Goal: Task Accomplishment & Management: Use online tool/utility

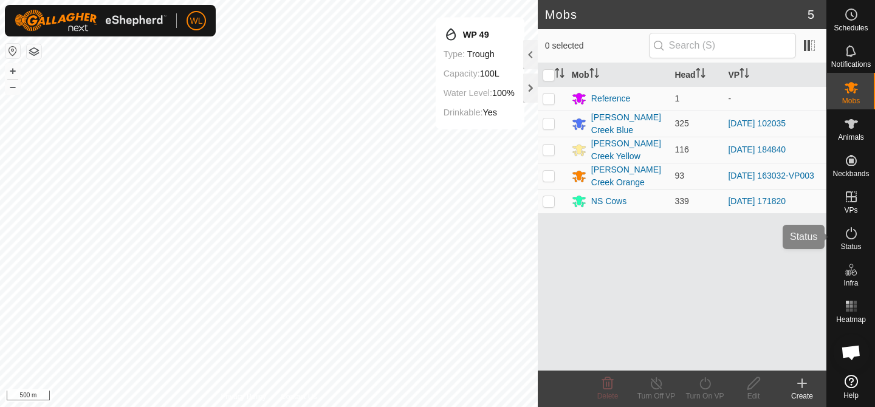
click at [854, 248] on span "Status" at bounding box center [851, 246] width 21 height 7
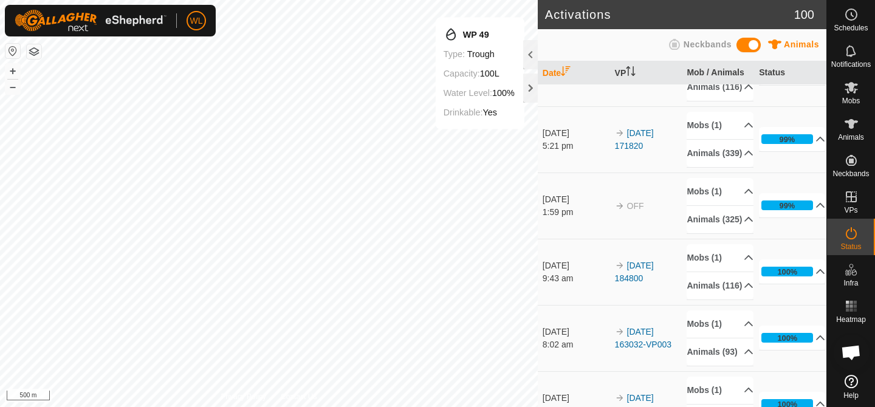
scroll to position [46, 0]
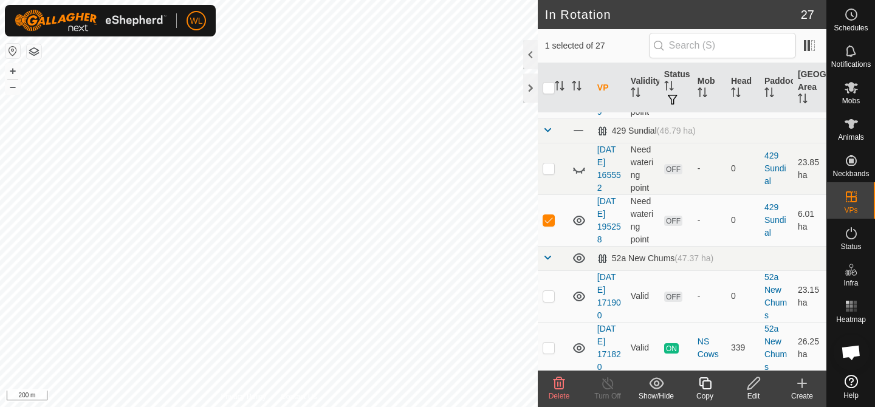
scroll to position [1258, 0]
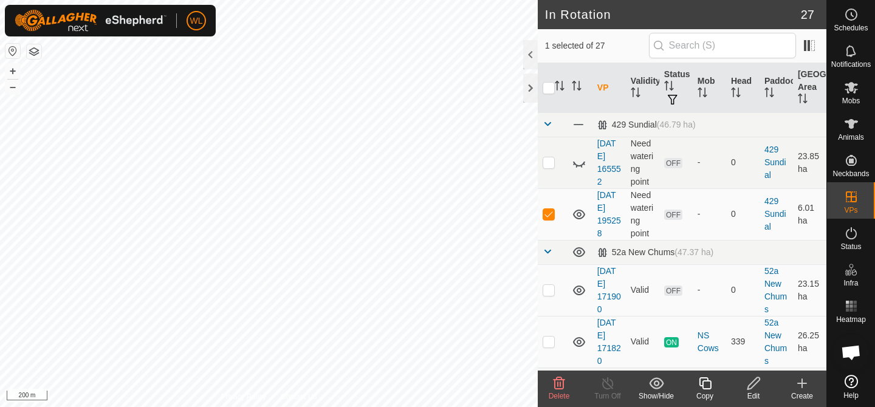
click at [559, 381] on icon at bounding box center [559, 383] width 15 height 15
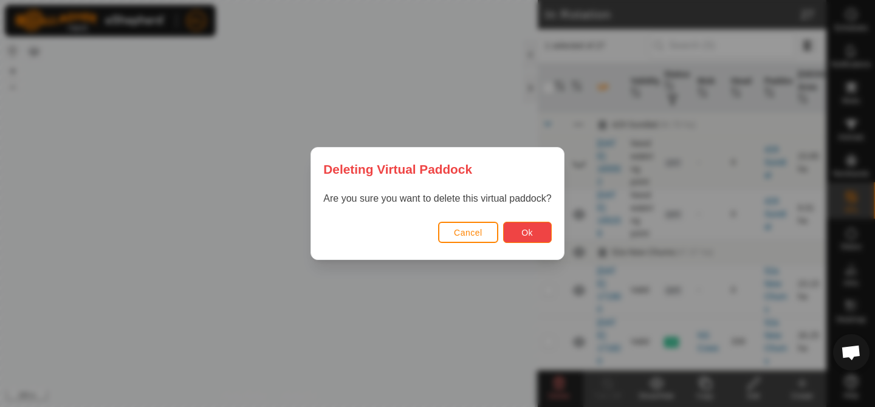
click at [523, 230] on span "Ok" at bounding box center [527, 233] width 12 height 10
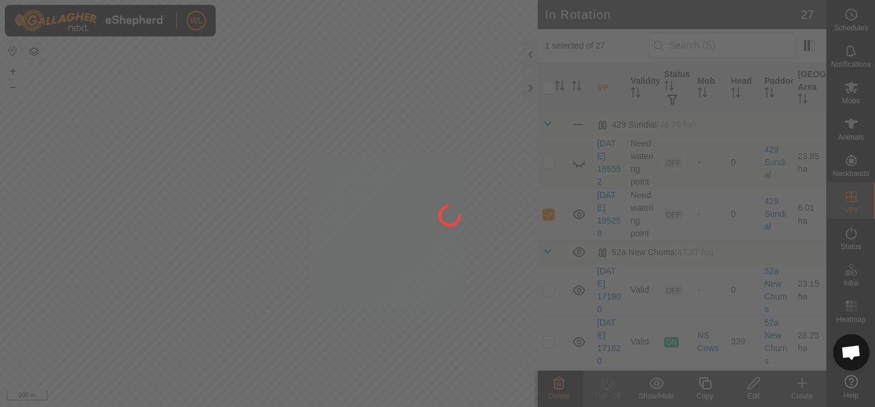
checkbox input "false"
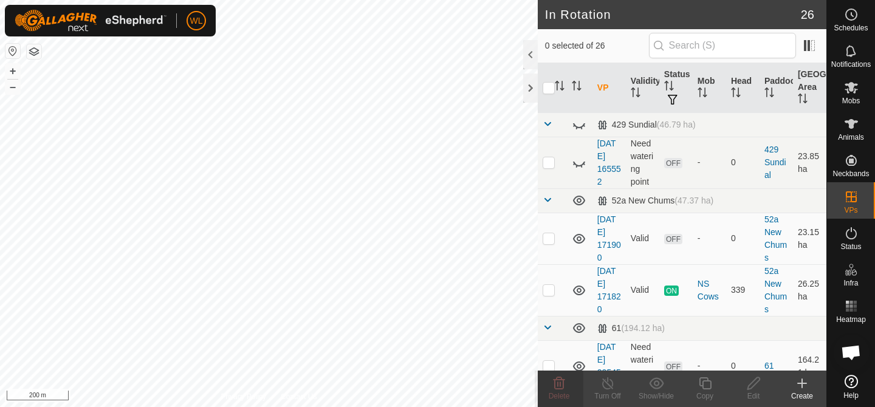
checkbox input "true"
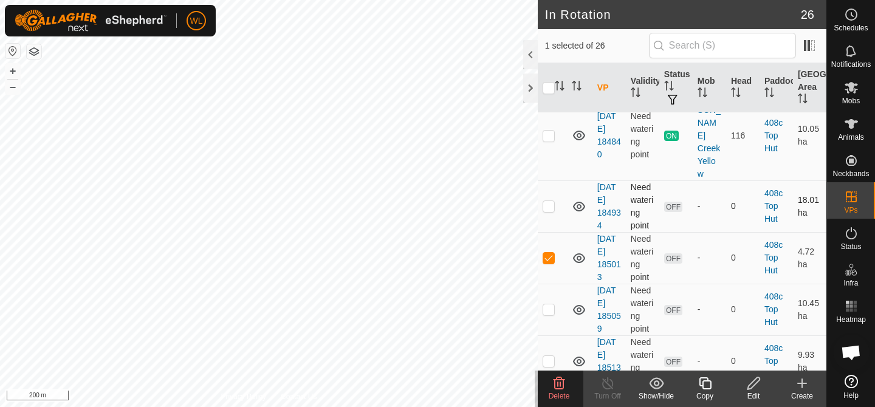
scroll to position [934, 0]
click at [545, 302] on p-checkbox at bounding box center [549, 307] width 12 height 10
checkbox input "true"
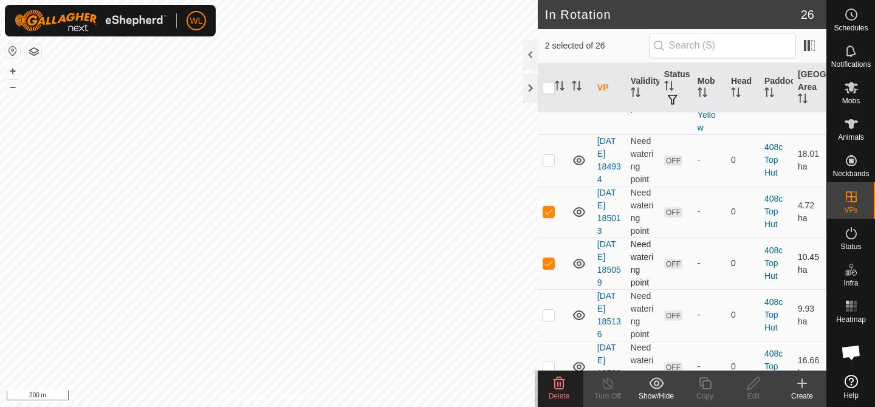
scroll to position [978, 0]
click at [542, 289] on td at bounding box center [552, 315] width 29 height 52
checkbox input "true"
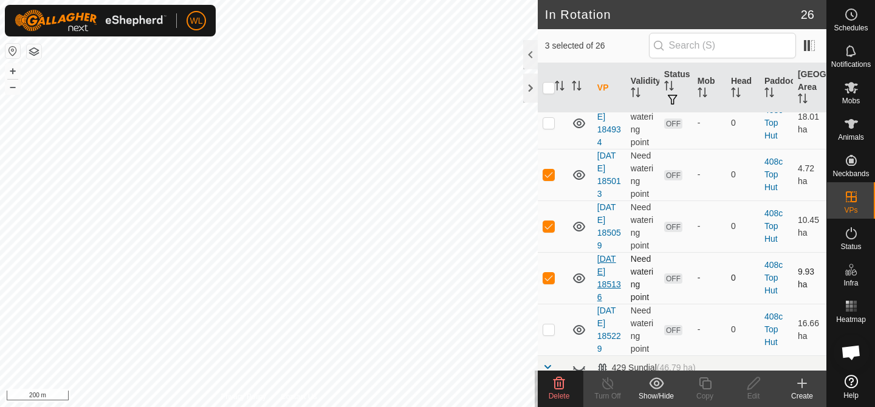
scroll to position [1017, 0]
click at [553, 323] on p-checkbox at bounding box center [549, 328] width 12 height 10
checkbox input "true"
click at [559, 384] on icon at bounding box center [559, 383] width 15 height 15
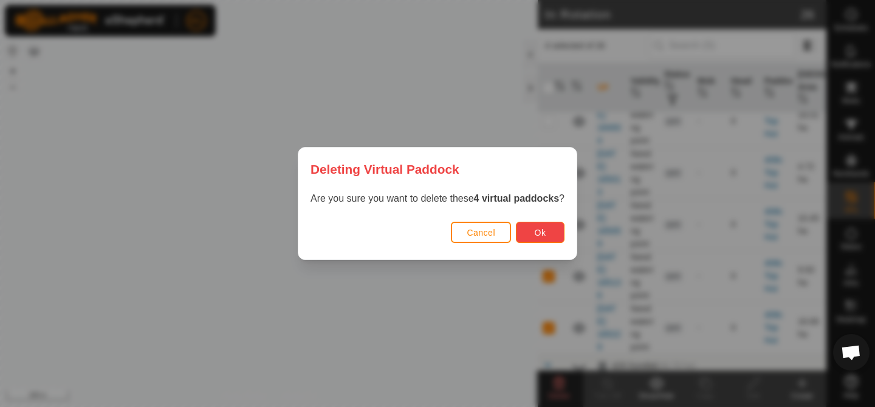
click at [539, 234] on span "Ok" at bounding box center [541, 233] width 12 height 10
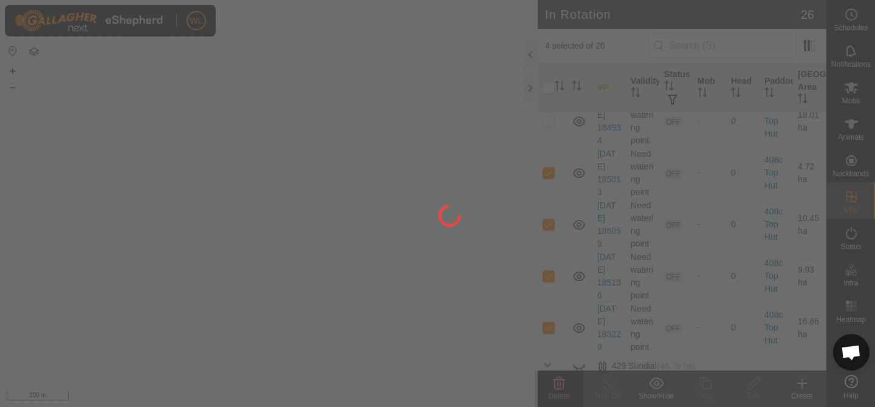
checkbox input "false"
